Goal: Check status: Check status

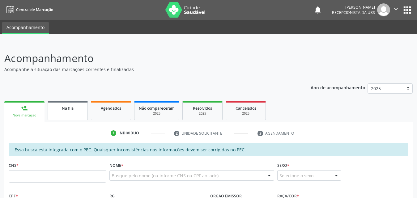
click at [70, 112] on link "Na fila" at bounding box center [68, 110] width 40 height 19
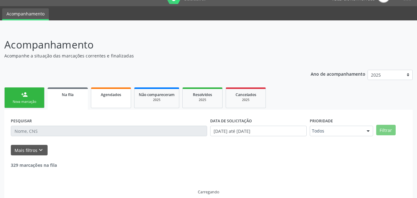
scroll to position [21, 0]
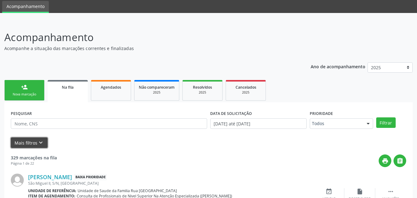
click at [28, 144] on button "Mais filtros keyboard_arrow_down" at bounding box center [29, 143] width 37 height 11
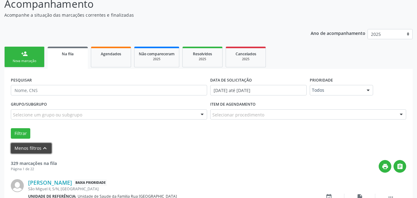
scroll to position [52, 0]
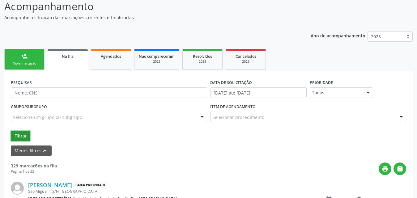
click at [17, 133] on button "Filtrar" at bounding box center [20, 136] width 19 height 11
click at [282, 91] on input "01/01/2025 até 25/08/2025" at bounding box center [258, 93] width 97 height 11
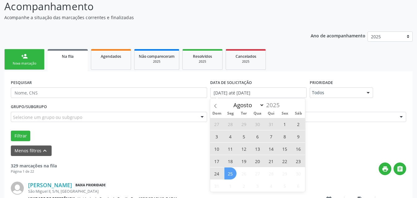
click at [284, 125] on span "1" at bounding box center [285, 124] width 12 height 12
type input "01/08/2025"
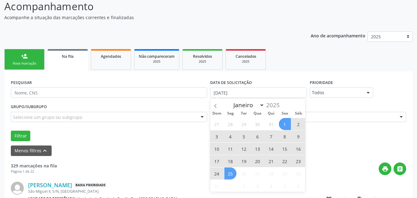
click at [231, 177] on span "25" at bounding box center [231, 174] width 12 height 12
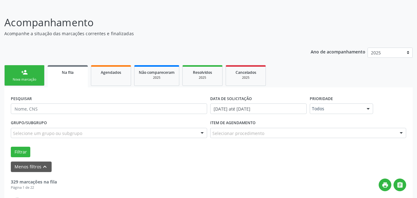
scroll to position [21, 0]
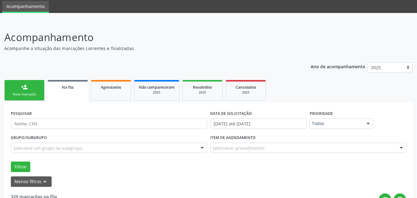
click at [60, 87] on div "Na fila" at bounding box center [68, 87] width 32 height 6
click at [71, 90] on link "Na fila" at bounding box center [68, 91] width 40 height 22
click at [66, 88] on span "Na fila" at bounding box center [68, 87] width 12 height 5
click at [66, 89] on span "Na fila" at bounding box center [68, 87] width 12 height 5
click at [63, 90] on div "Na fila" at bounding box center [68, 87] width 32 height 6
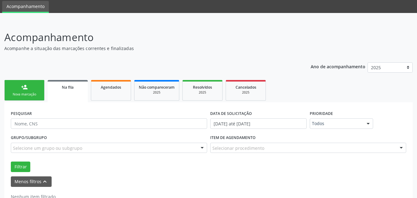
click at [68, 92] on link "Na fila" at bounding box center [68, 91] width 40 height 22
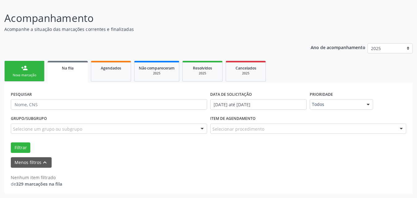
click at [116, 64] on link "Agendados" at bounding box center [111, 71] width 40 height 21
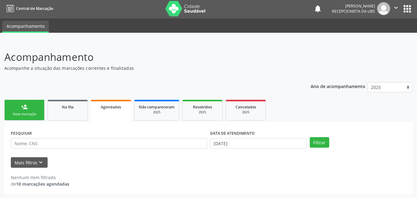
scroll to position [1, 0]
click at [63, 110] on link "Na fila" at bounding box center [68, 110] width 40 height 21
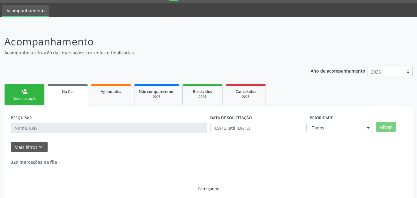
scroll to position [21, 0]
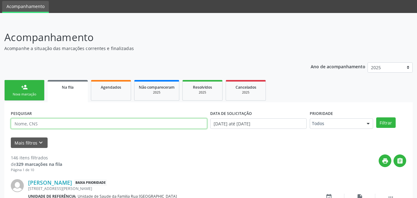
click at [82, 126] on input "text" at bounding box center [109, 124] width 196 height 11
paste input "708005349358324"
click at [377, 118] on button "Filtrar" at bounding box center [386, 123] width 19 height 11
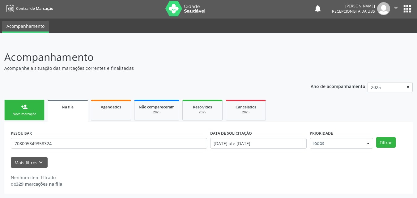
scroll to position [1, 0]
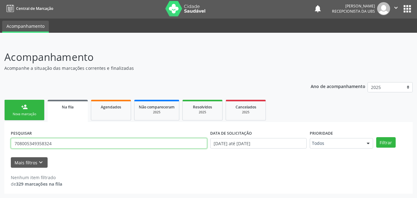
click at [82, 145] on input "708005349358324" at bounding box center [109, 143] width 196 height 11
click at [62, 142] on input "708005349358324" at bounding box center [109, 143] width 196 height 11
type input "7"
paste input "70800534935832"
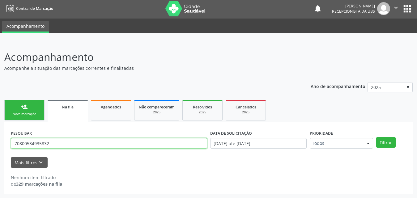
type input "70800534935832"
click at [377, 137] on button "Filtrar" at bounding box center [386, 142] width 19 height 11
drag, startPoint x: 15, startPoint y: 145, endPoint x: 54, endPoint y: 143, distance: 39.4
click at [49, 144] on input "70800534935832" at bounding box center [109, 143] width 196 height 11
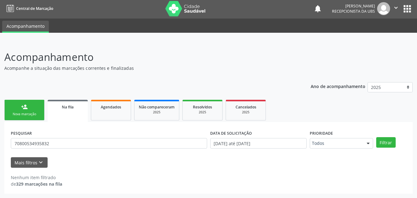
click at [149, 185] on div "Nenhum item filtrado de 329 marcações na fila" at bounding box center [209, 181] width 396 height 13
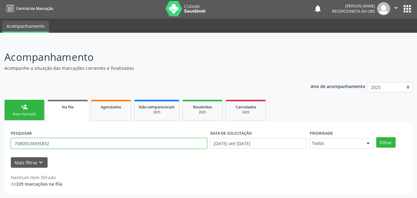
click at [15, 144] on input "70800534935832" at bounding box center [109, 143] width 196 height 11
click at [55, 143] on input "70800534935832" at bounding box center [109, 143] width 196 height 11
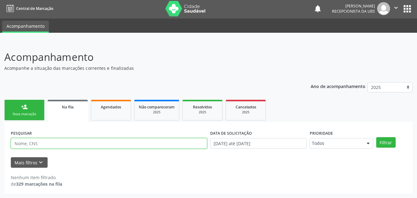
paste input "898006221340731"
type input "898006221340731"
click at [377, 137] on button "Filtrar" at bounding box center [386, 142] width 19 height 11
